Goal: Task Accomplishment & Management: Manage account settings

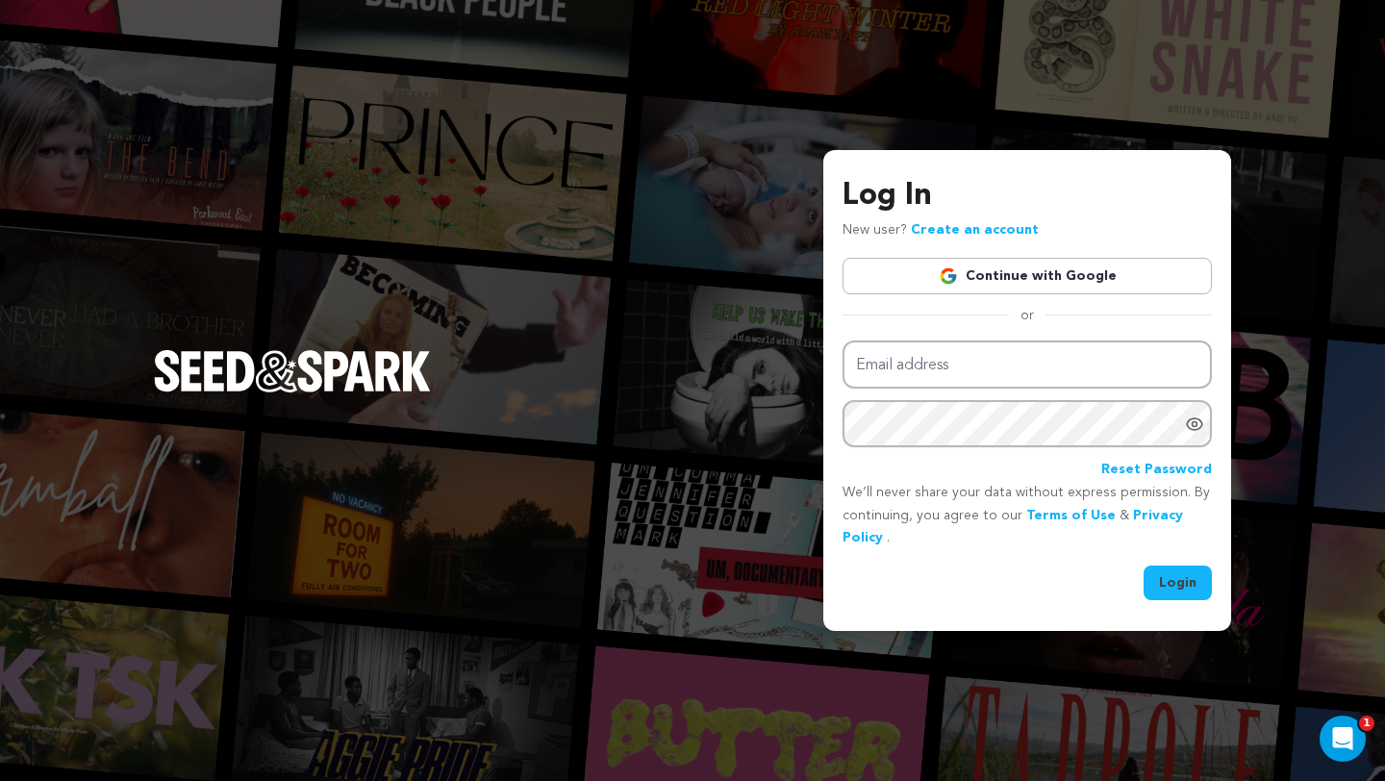
type input "[EMAIL_ADDRESS][DOMAIN_NAME]"
click at [1172, 579] on button "Login" at bounding box center [1178, 583] width 68 height 35
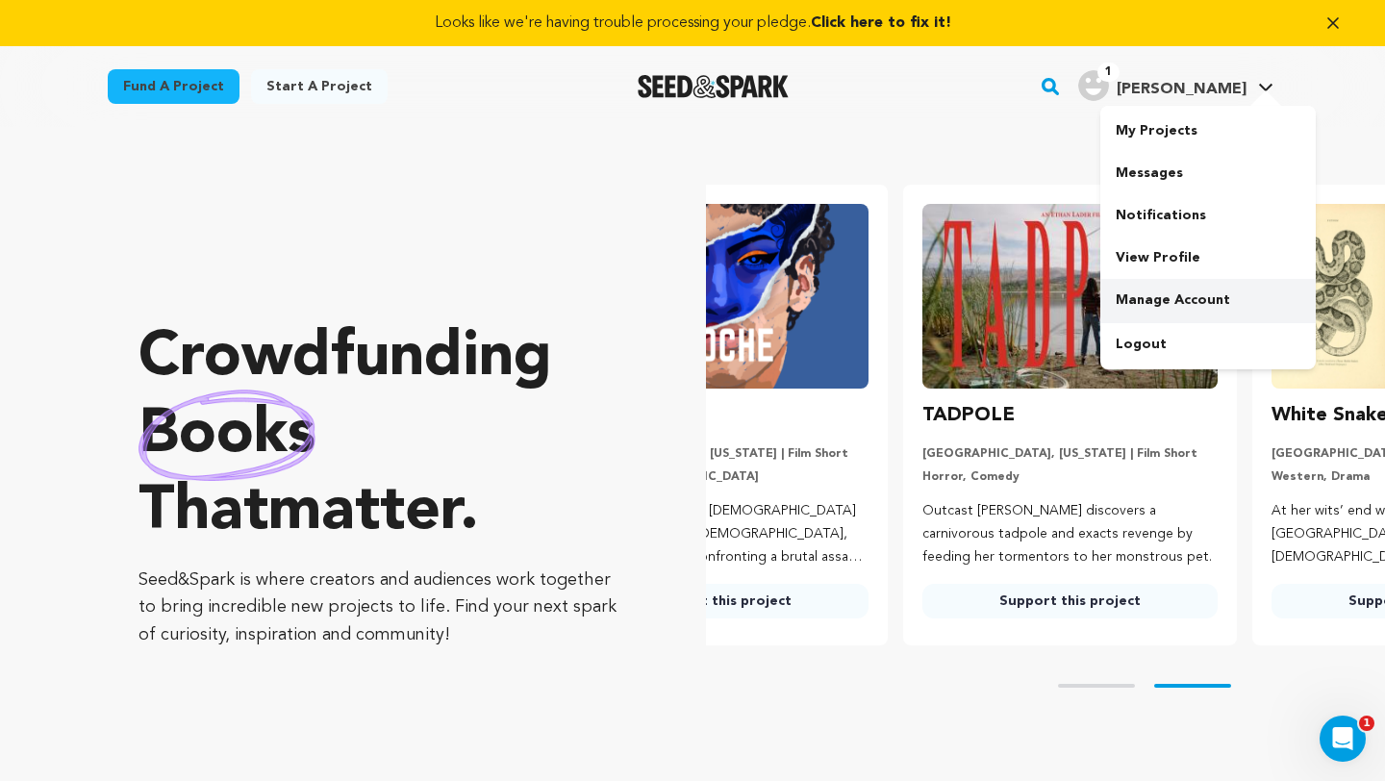
click at [1191, 296] on link "Manage Account" at bounding box center [1207, 300] width 215 height 42
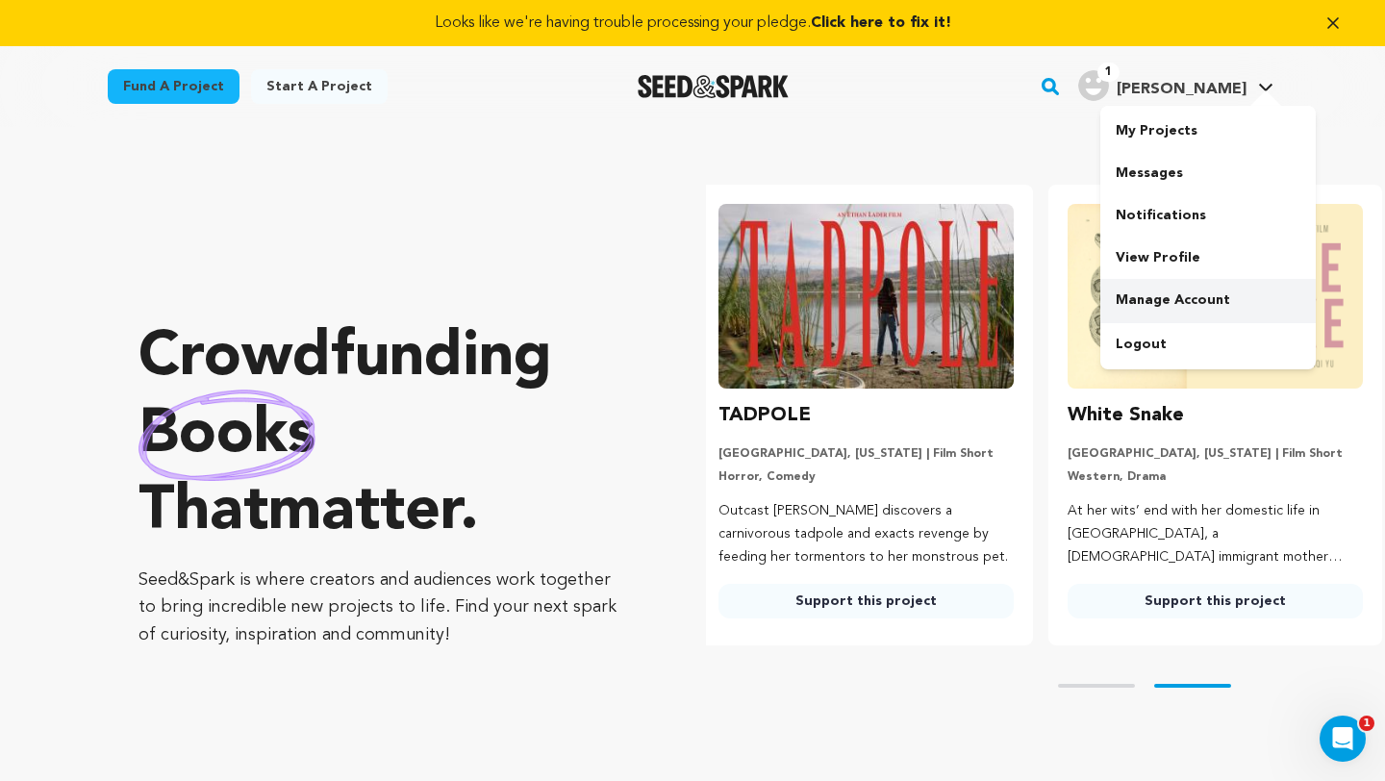
scroll to position [0, 365]
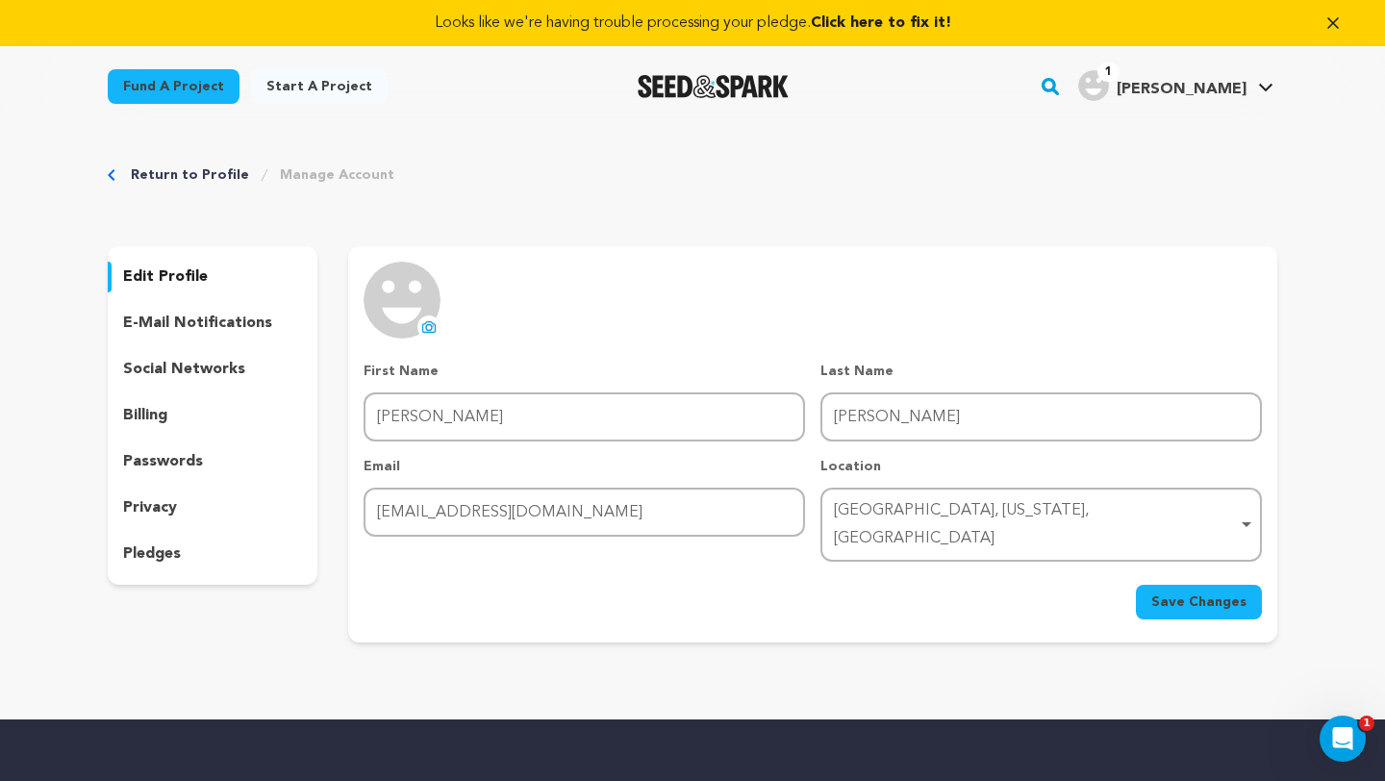
click at [1267, 87] on icon at bounding box center [1265, 88] width 15 height 10
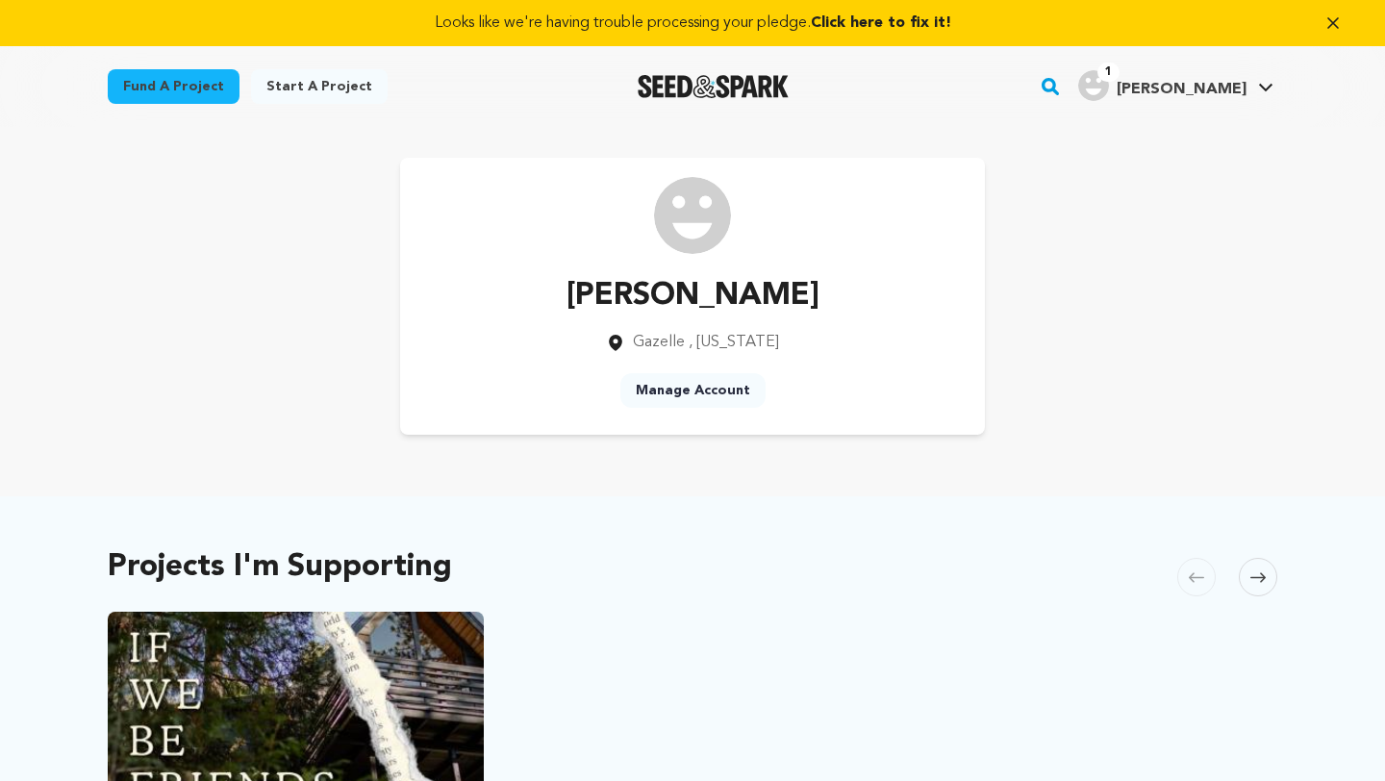
click at [1267, 87] on icon at bounding box center [1265, 88] width 15 height 10
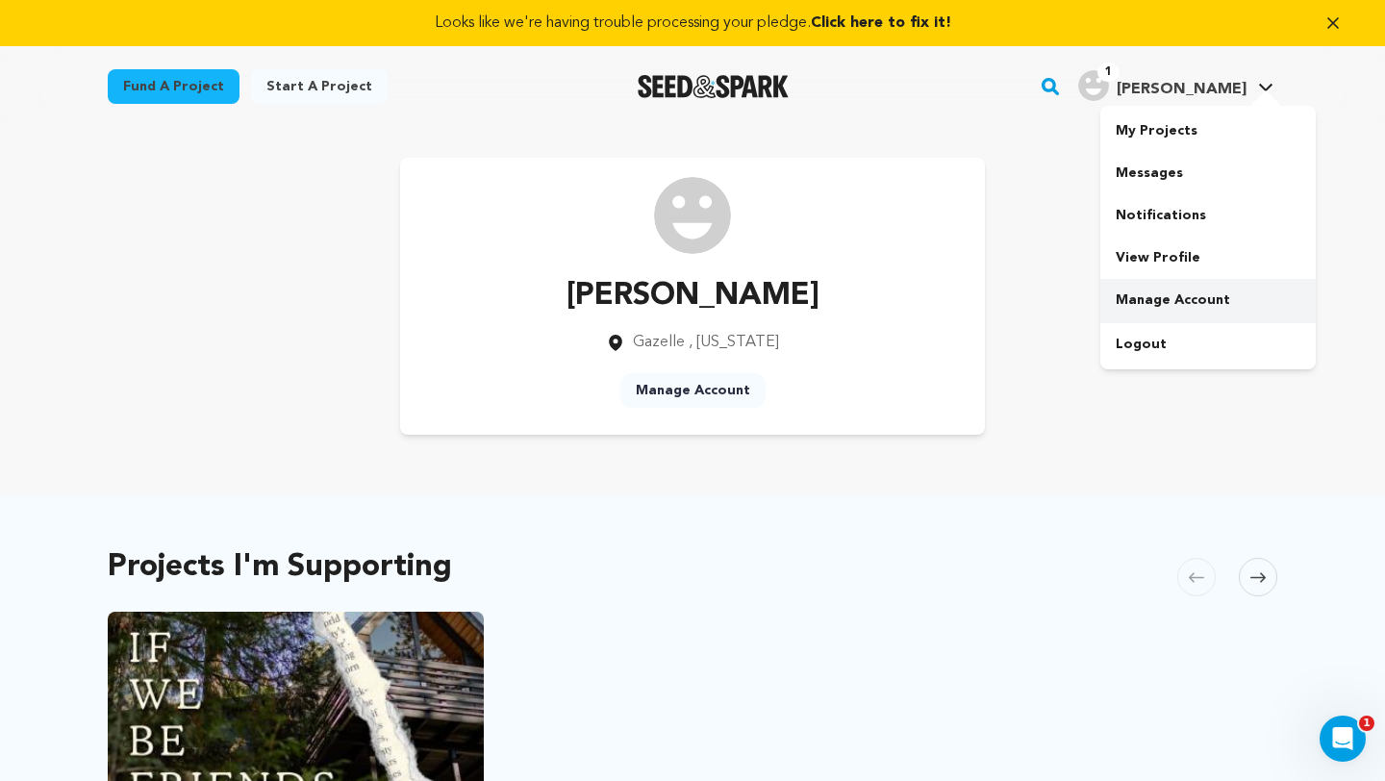
click at [1218, 299] on link "Manage Account" at bounding box center [1207, 300] width 215 height 42
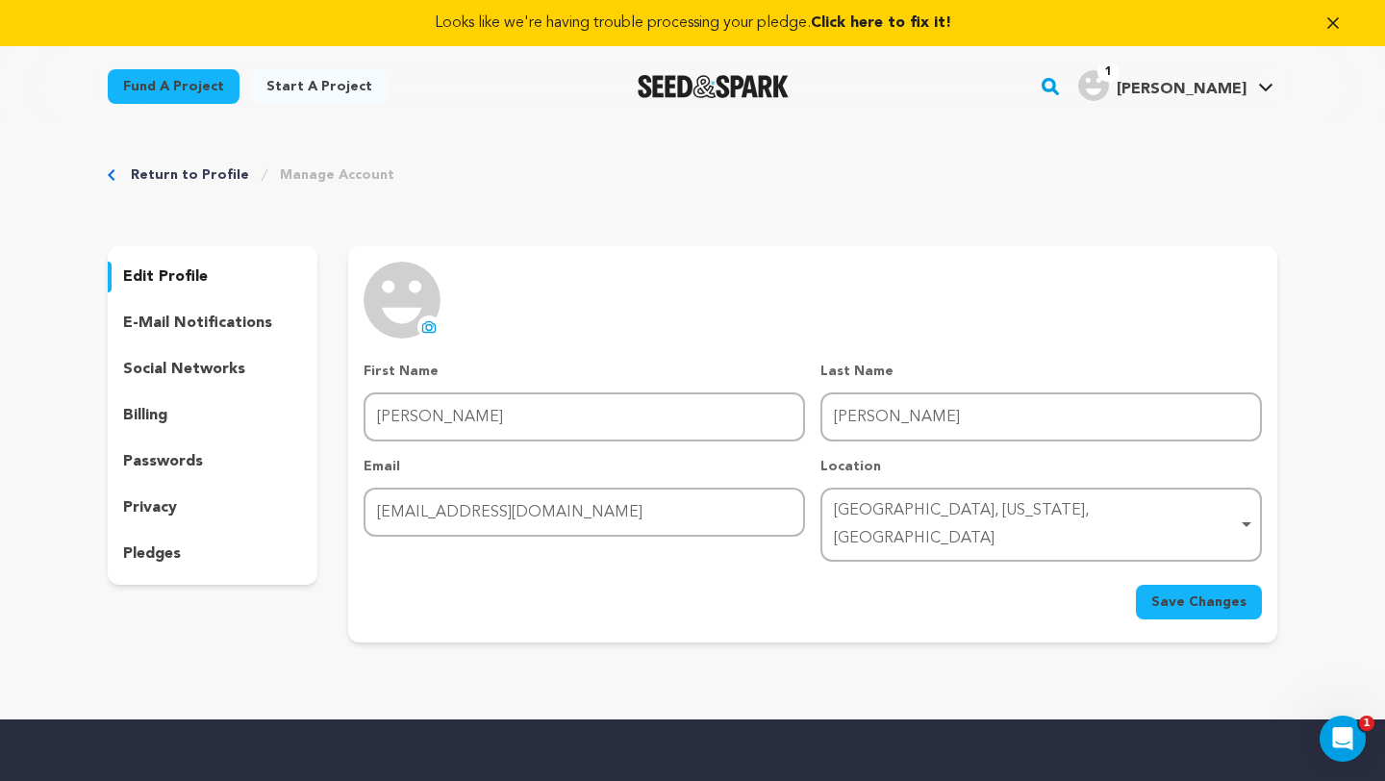
click at [143, 549] on p "pledges" at bounding box center [152, 553] width 58 height 23
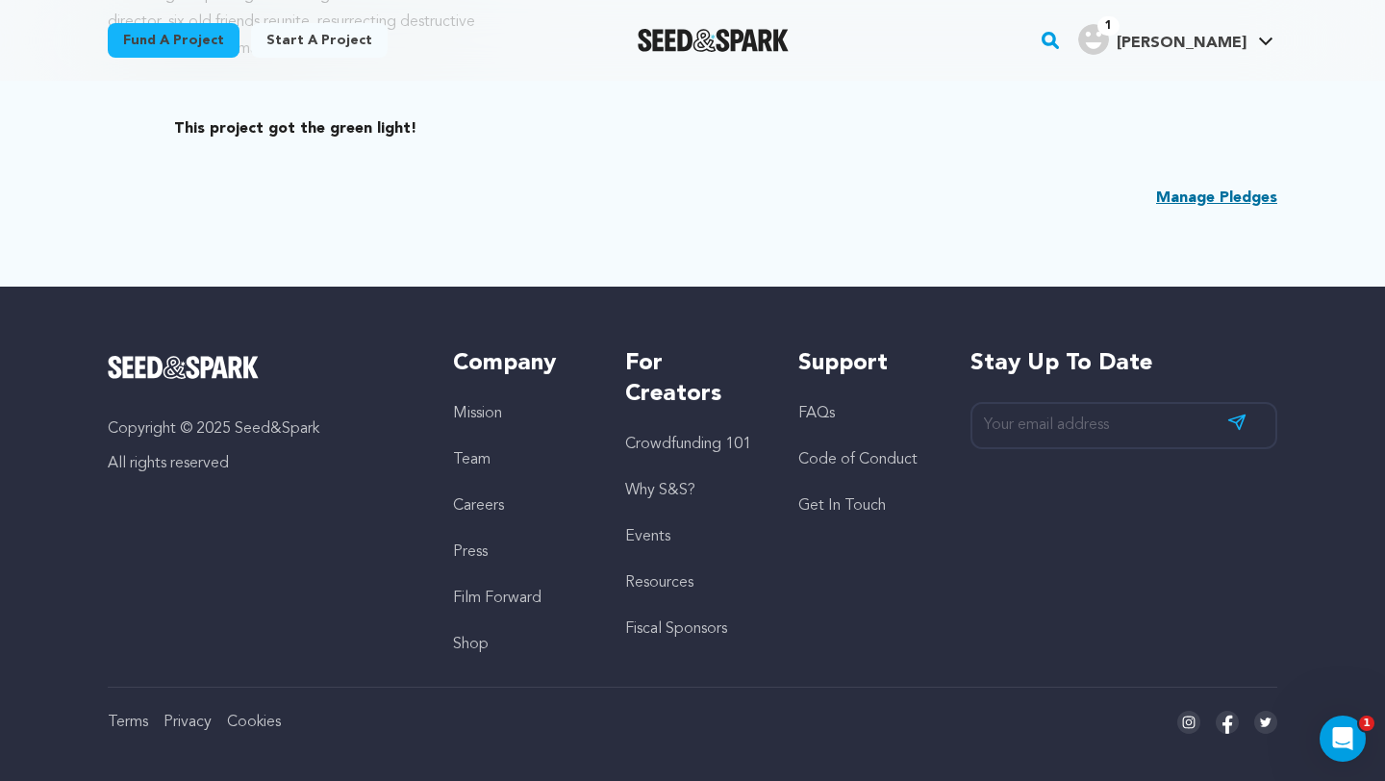
scroll to position [959, 0]
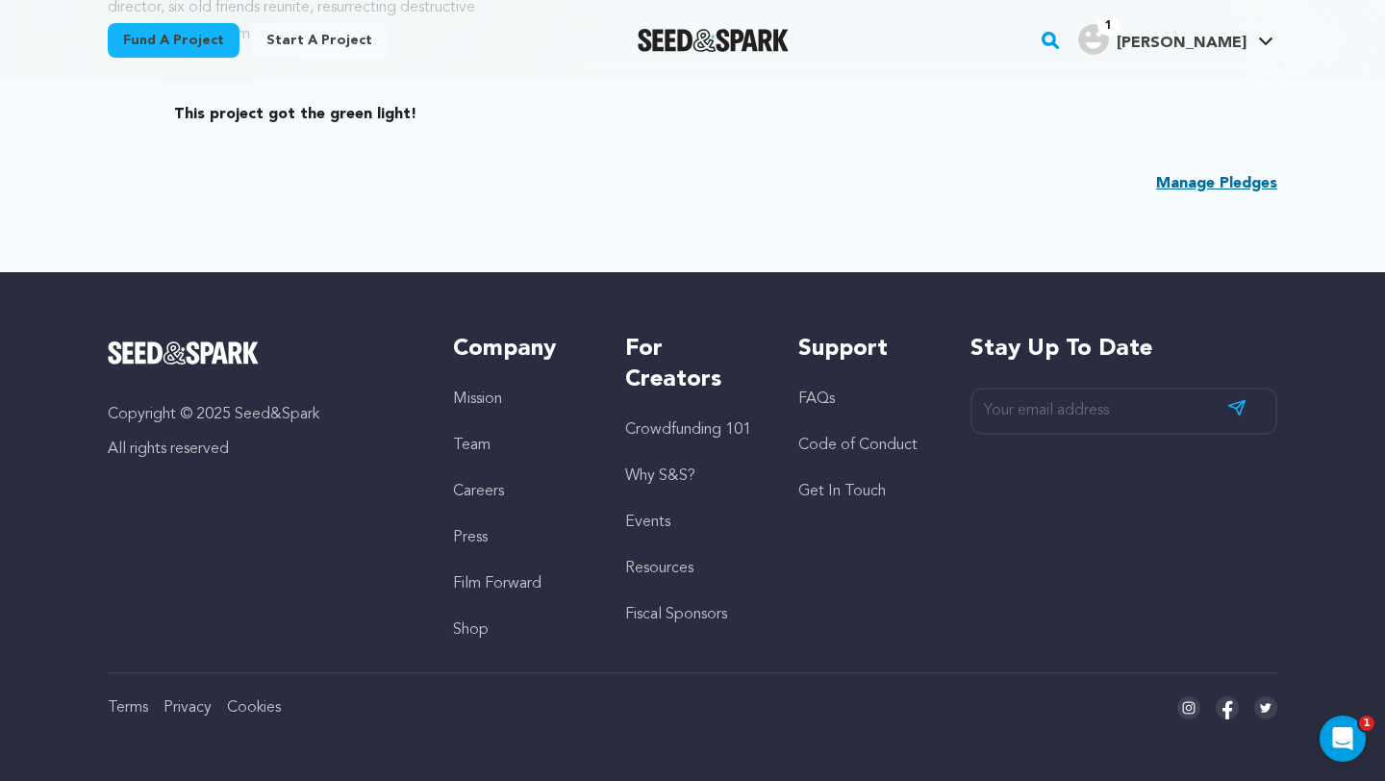
click at [810, 489] on link "Get In Touch" at bounding box center [842, 491] width 88 height 15
click at [825, 496] on link "Get In Touch" at bounding box center [842, 491] width 88 height 15
